Goal: Obtain resource: Download file/media

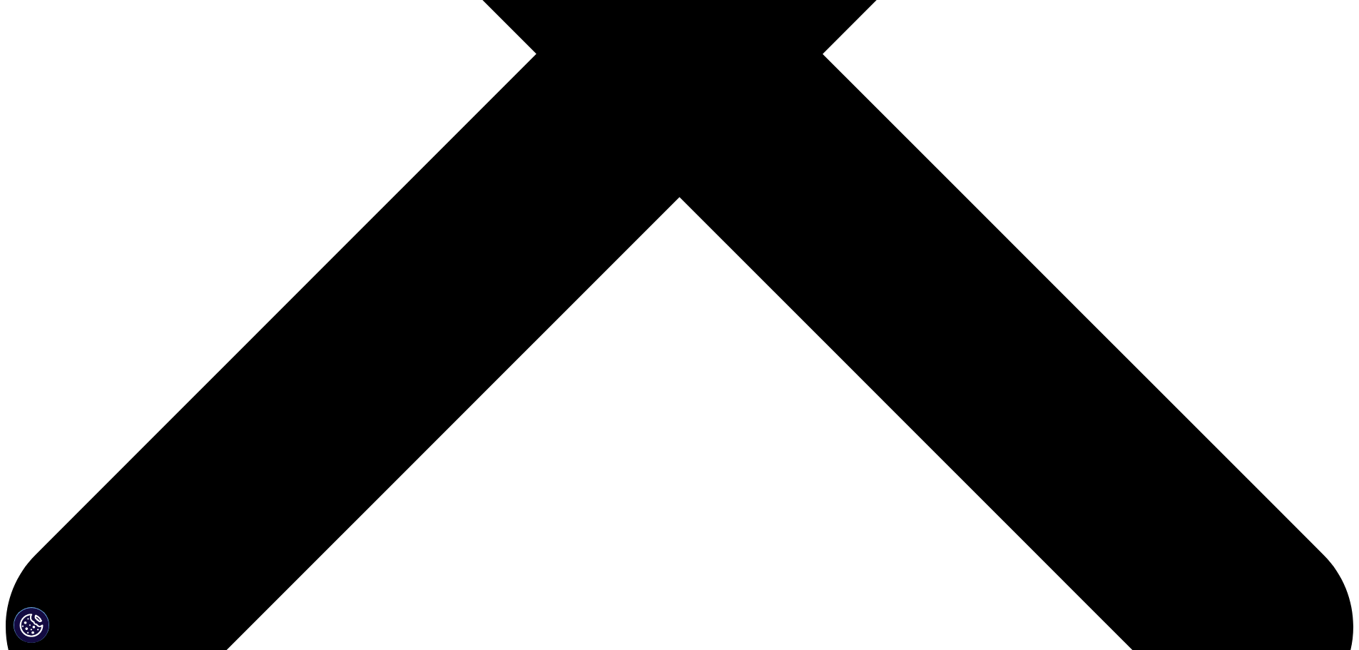
scroll to position [642, 0]
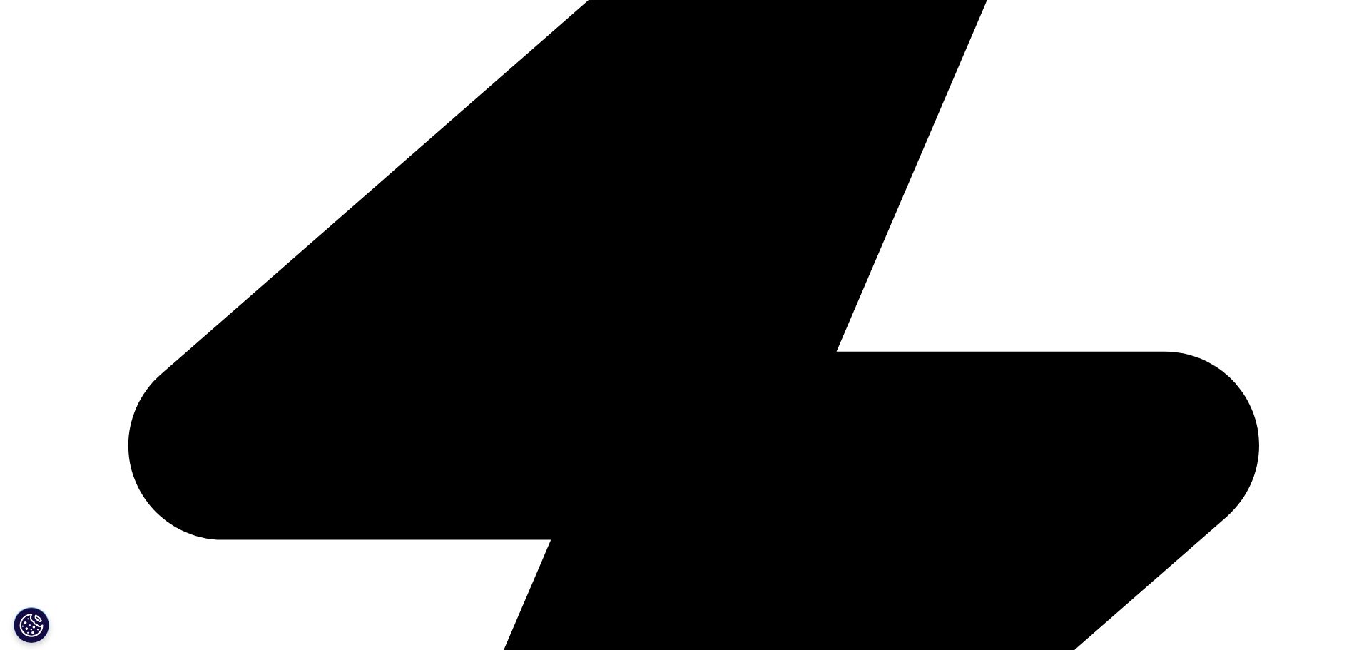
type input "Arjan"
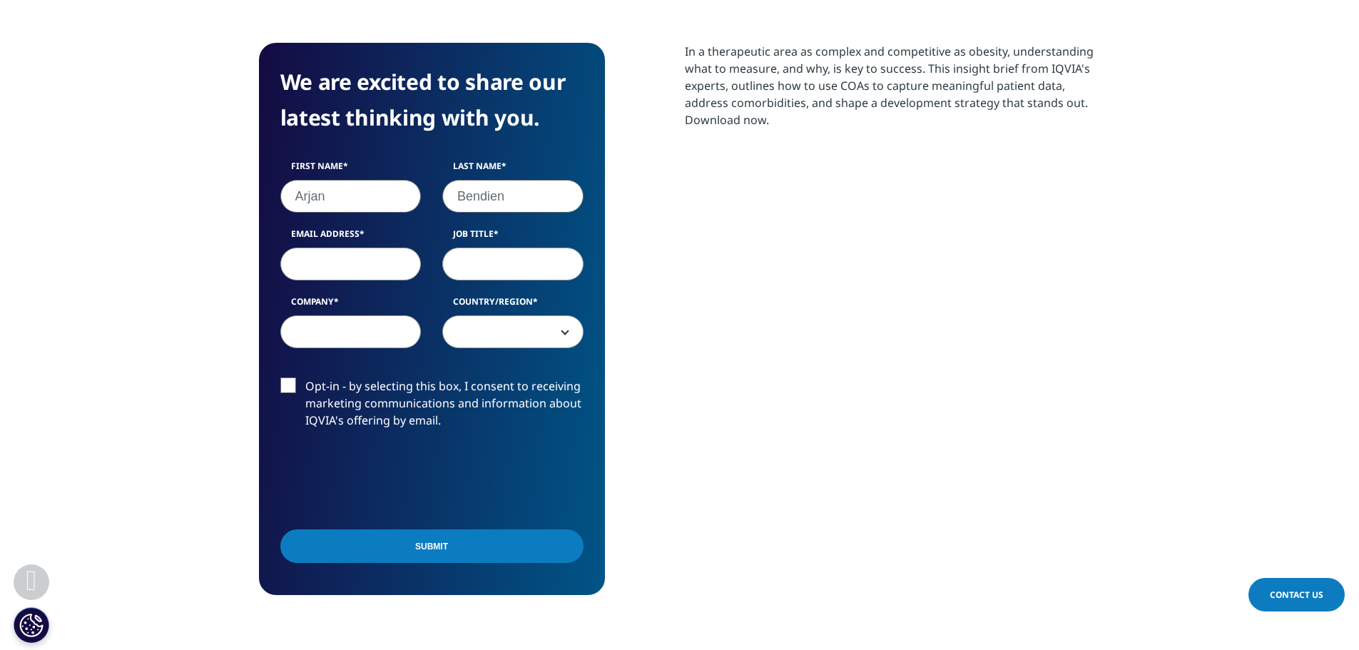
type input "Bendien"
type input "arjan.bendien@abbvie.com"
type input "H"
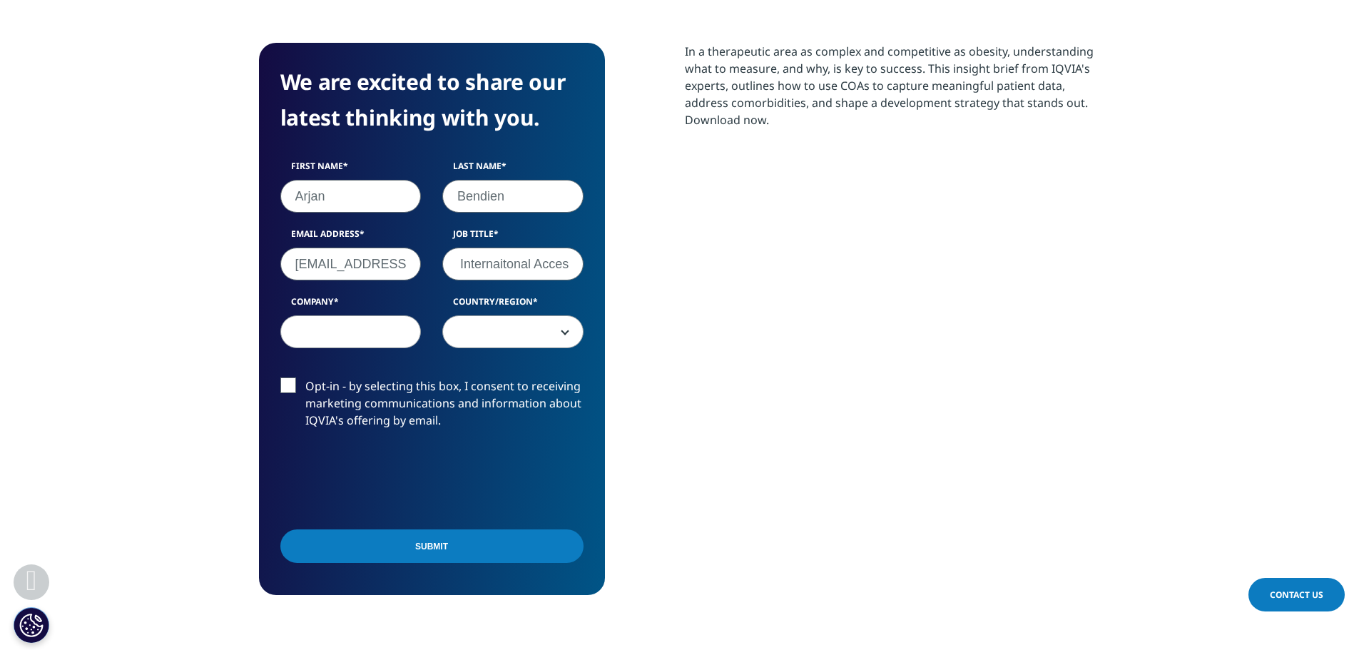
scroll to position [0, 52]
type input "Head of Internaitonal Access"
type input "AbbVie"
click at [557, 267] on input "Head of Internaitonal Access" at bounding box center [512, 263] width 141 height 33
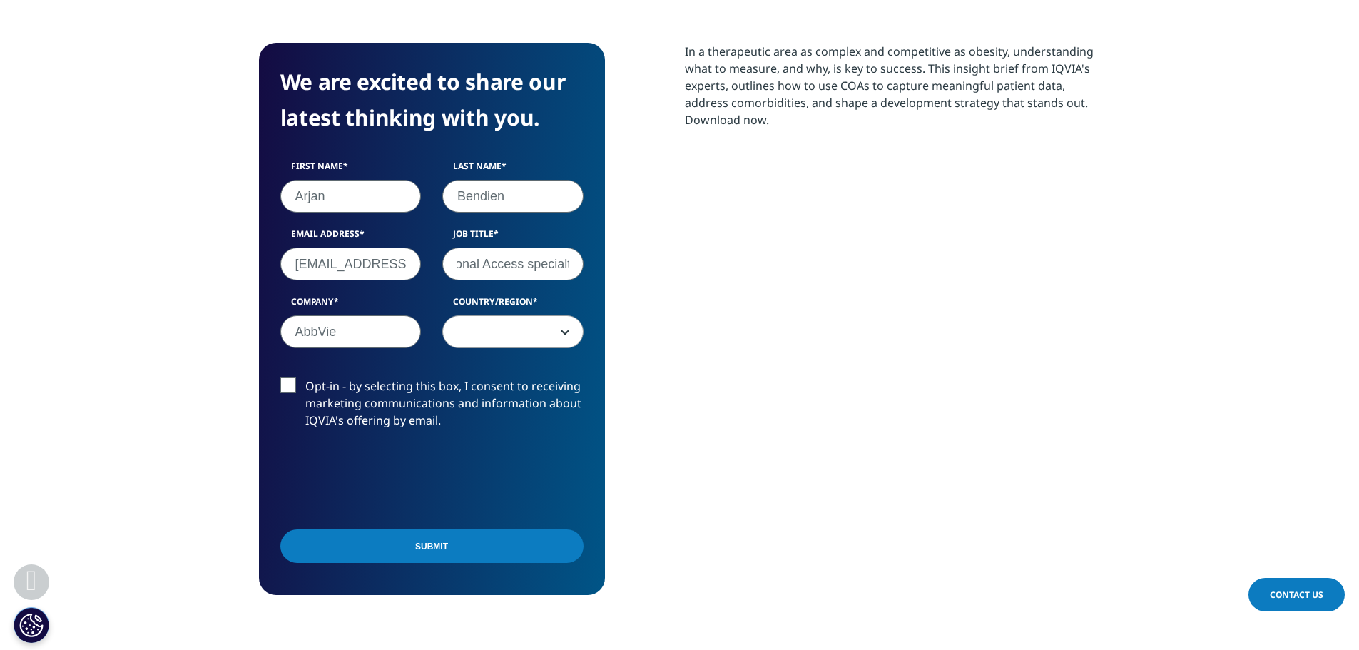
scroll to position [0, 107]
type input "Head of International Access specialty"
click at [439, 556] on input "Submit" at bounding box center [431, 546] width 303 height 34
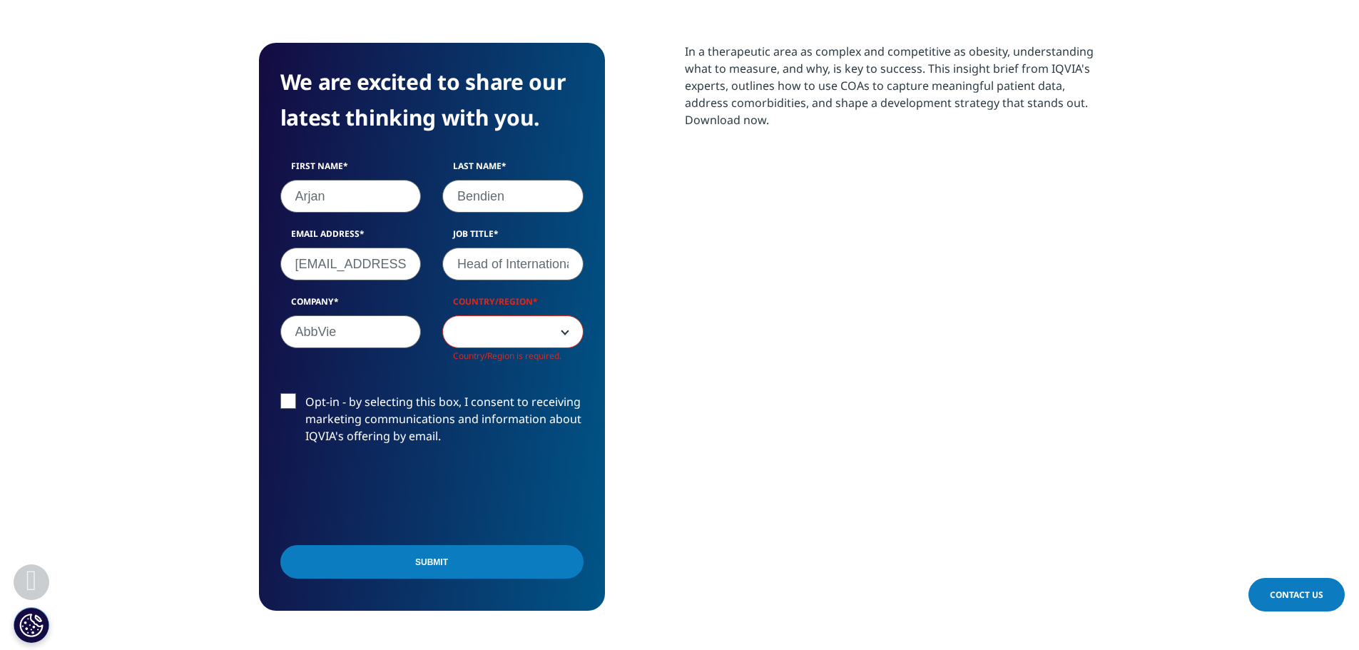
click at [562, 332] on b at bounding box center [562, 332] width 0 height 0
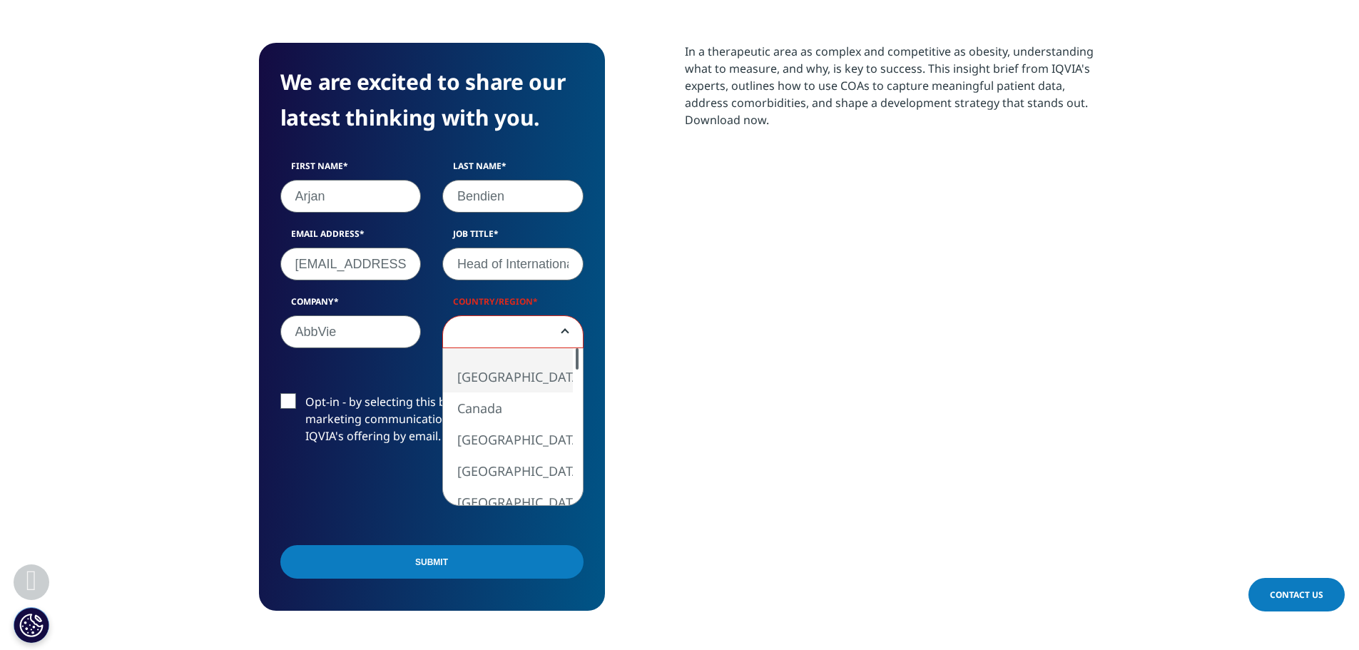
select select "[GEOGRAPHIC_DATA]"
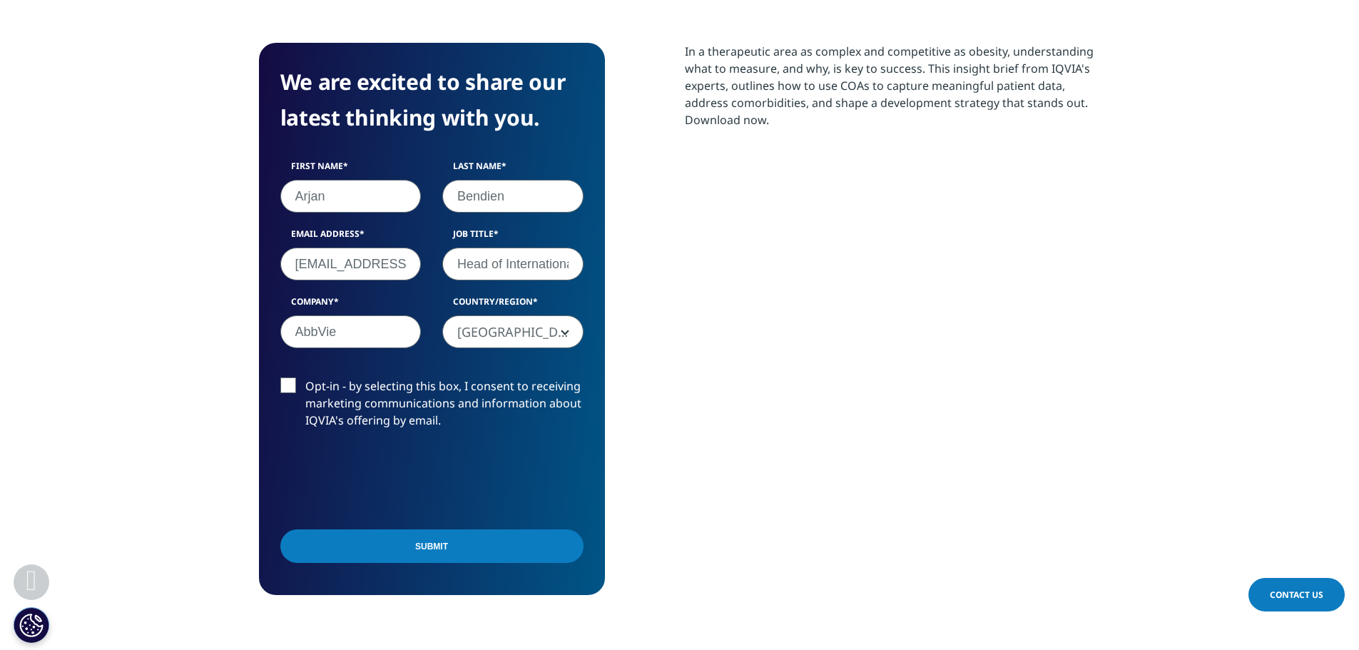
scroll to position [552, 842]
click at [489, 541] on input "Submit" at bounding box center [431, 546] width 303 height 34
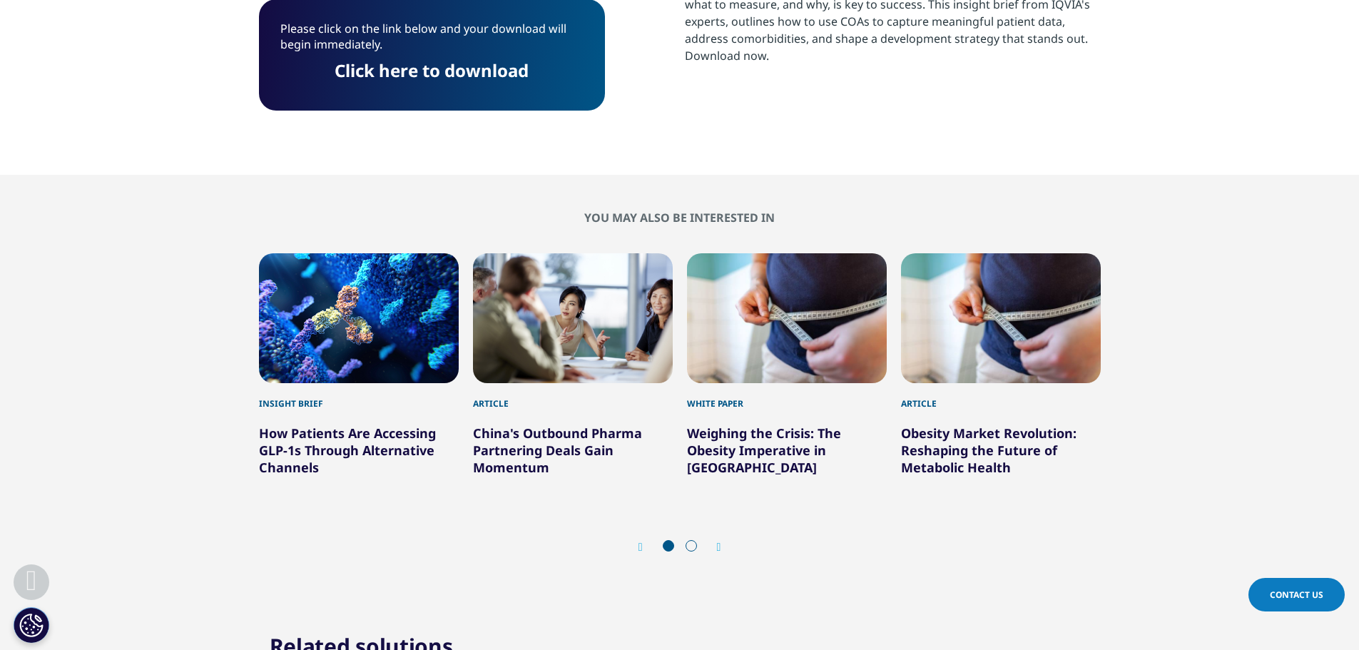
scroll to position [132, 842]
click at [402, 71] on link "Click here to download" at bounding box center [431, 70] width 194 height 24
